Goal: Task Accomplishment & Management: Use online tool/utility

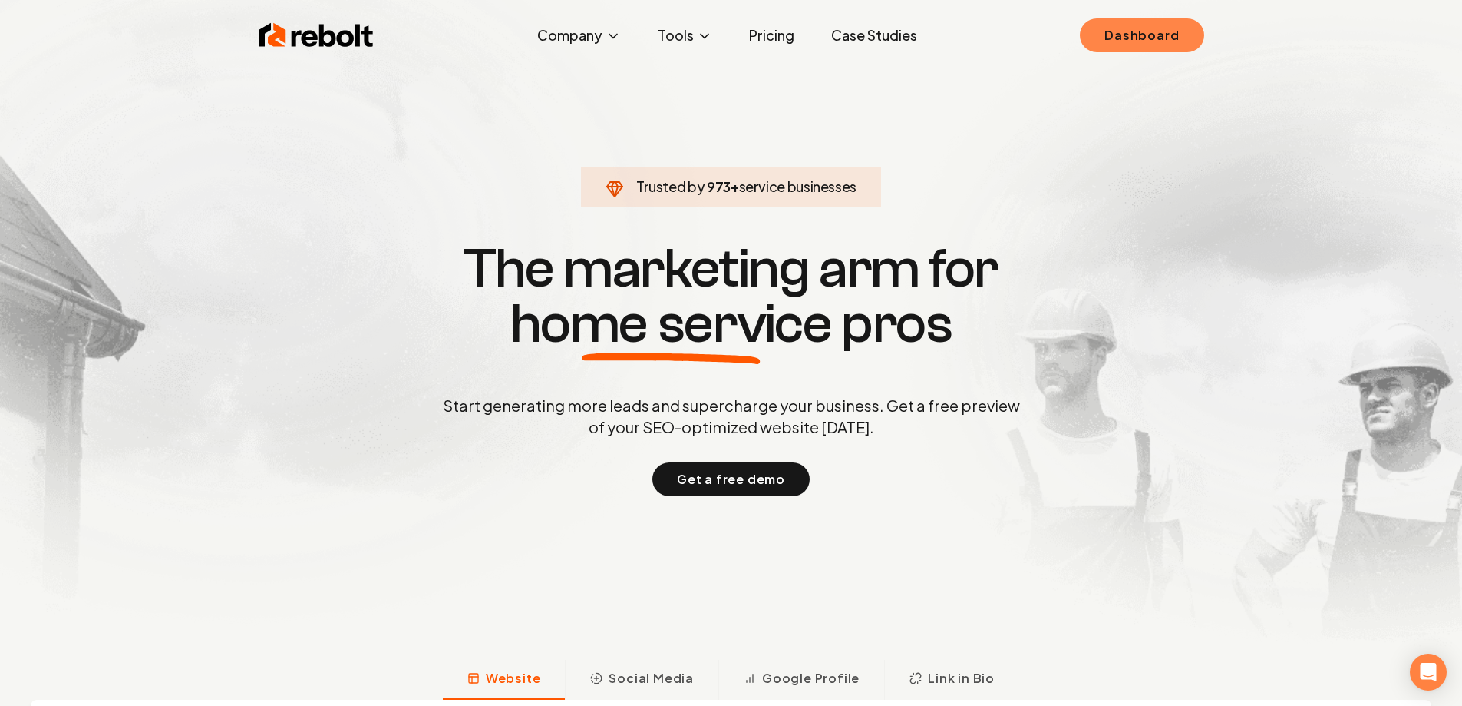
click at [1145, 43] on link "Dashboard" at bounding box center [1142, 35] width 124 height 34
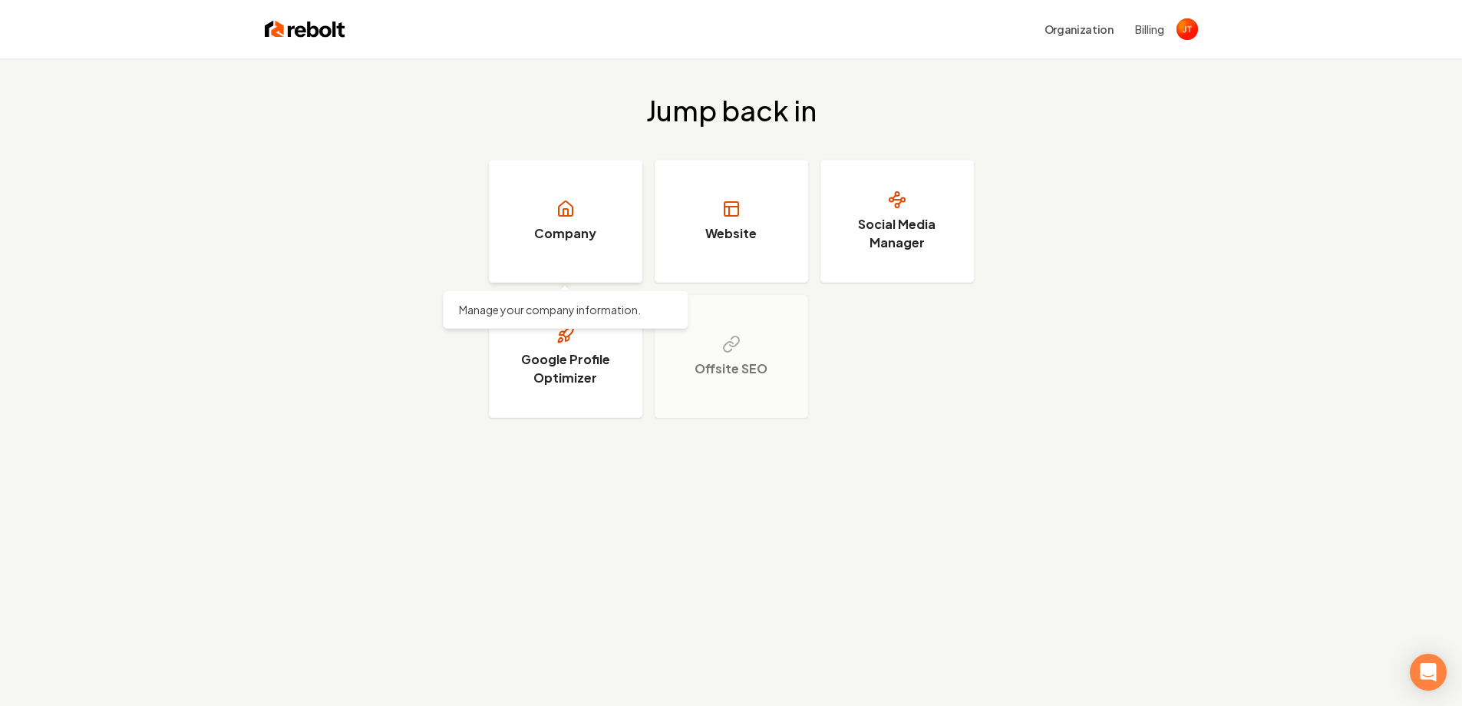
click at [597, 269] on link "Company" at bounding box center [566, 221] width 154 height 123
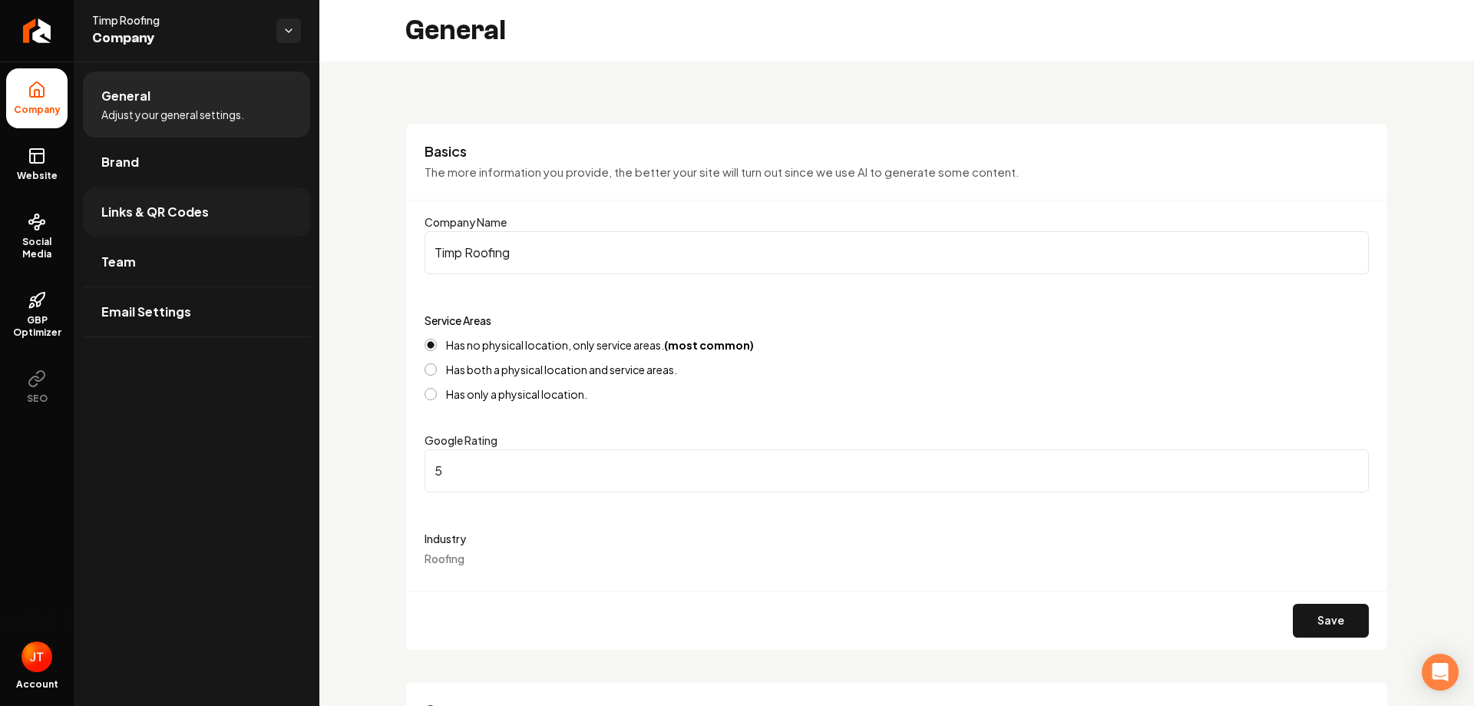
click at [180, 208] on span "Links & QR Codes" at bounding box center [154, 212] width 107 height 18
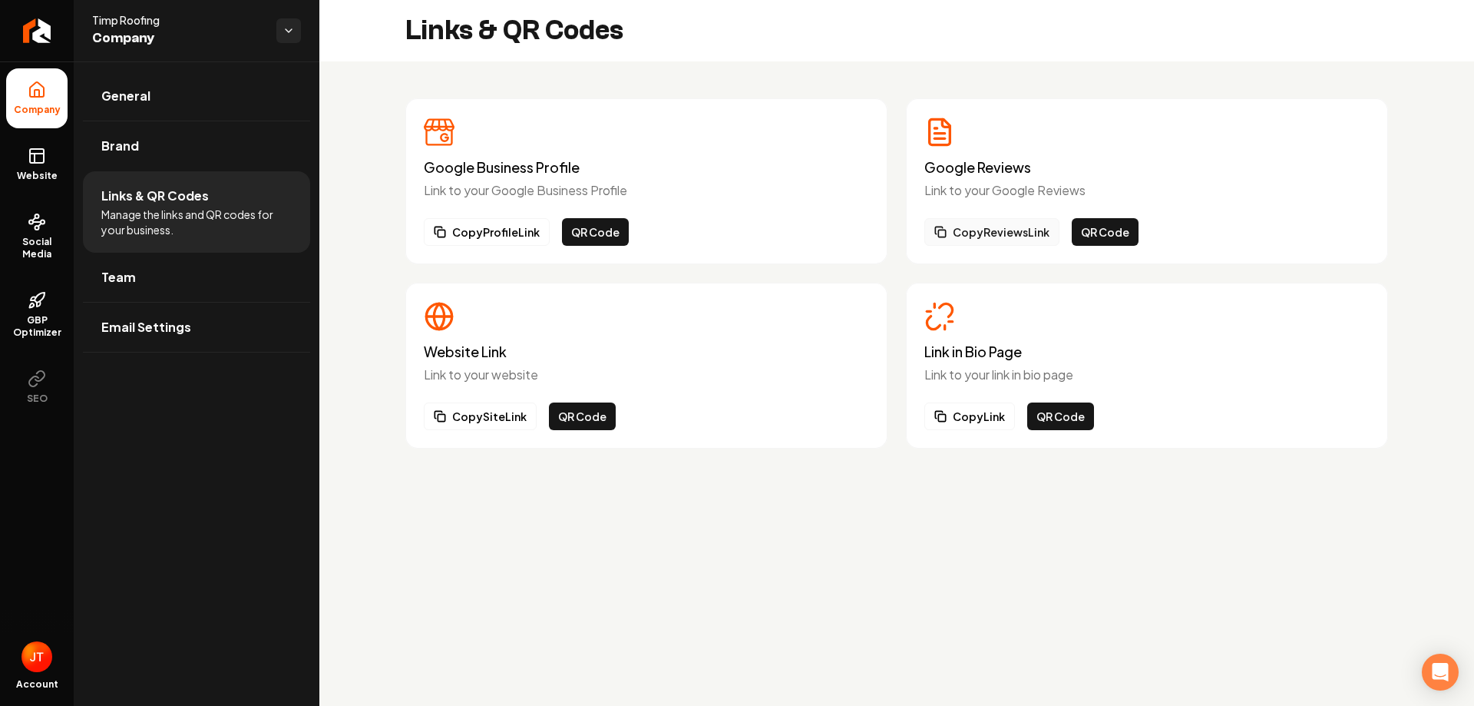
click at [1018, 236] on button "Copy Reviews Link" at bounding box center [991, 232] width 135 height 28
